Goal: Transaction & Acquisition: Purchase product/service

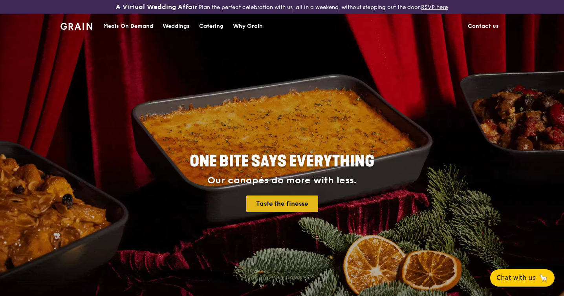
click at [281, 202] on link "Taste the finesse" at bounding box center [282, 203] width 72 height 16
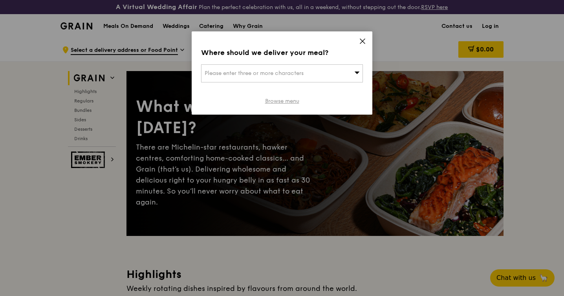
click at [293, 104] on link "Browse menu" at bounding box center [282, 101] width 34 height 8
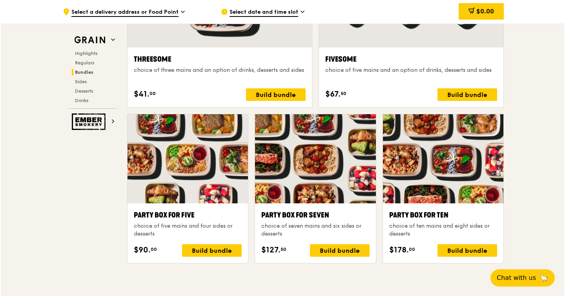
scroll to position [1502, 0]
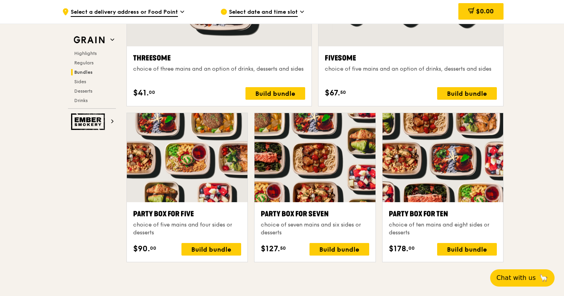
click at [311, 168] on div at bounding box center [314, 157] width 121 height 89
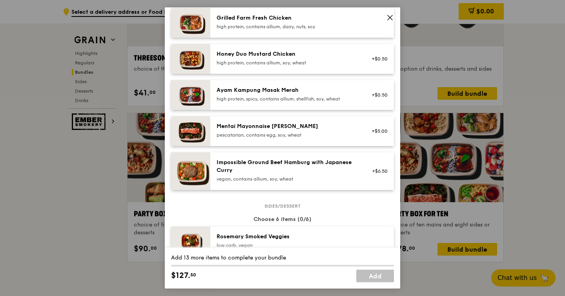
scroll to position [227, 0]
click at [123, 216] on div "Party Box for Seven choice of seven mains and six sides or desserts Mains Choos…" at bounding box center [282, 148] width 565 height 296
